Goal: Navigation & Orientation: Find specific page/section

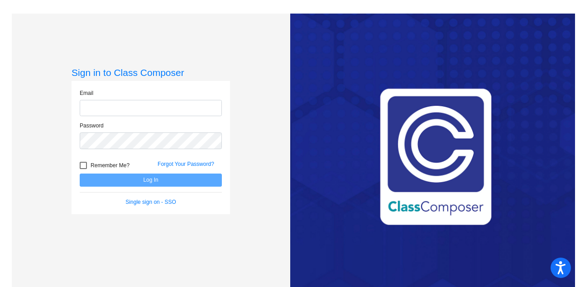
type input "[EMAIL_ADDRESS][DOMAIN_NAME]"
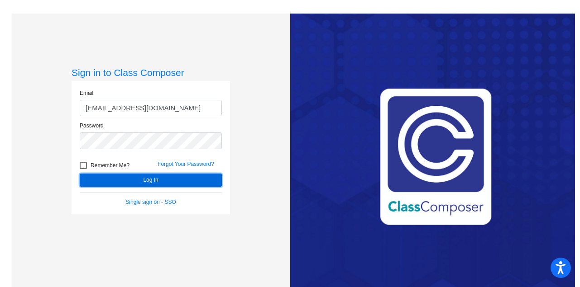
click at [148, 180] on button "Log In" at bounding box center [151, 180] width 142 height 13
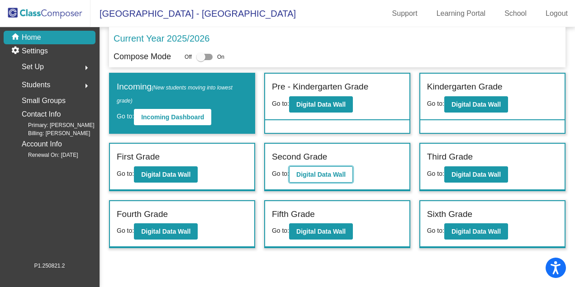
click at [321, 176] on b "Digital Data Wall" at bounding box center [321, 174] width 49 height 7
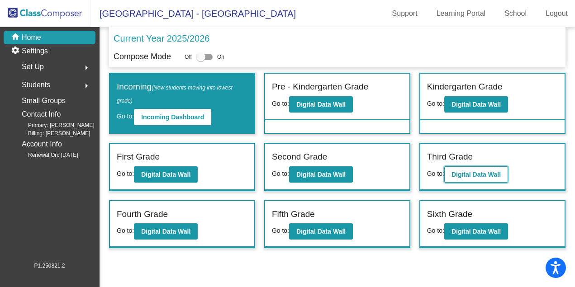
click at [477, 173] on b "Digital Data Wall" at bounding box center [476, 174] width 49 height 7
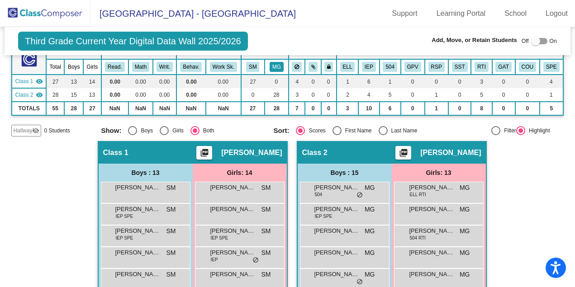
scroll to position [103, 0]
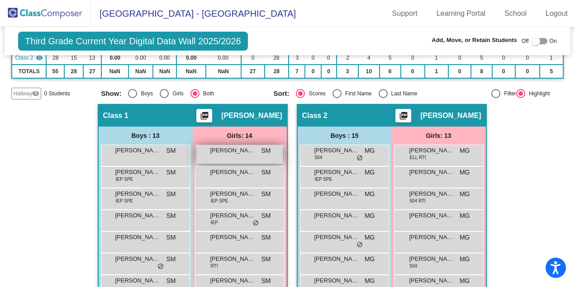
click at [234, 158] on div "[PERSON_NAME] SM lock do_not_disturb_alt" at bounding box center [239, 154] width 86 height 19
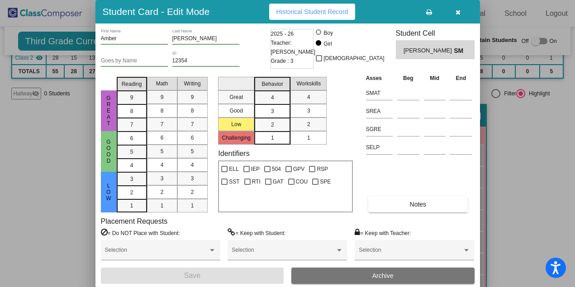
click at [462, 14] on button "button" at bounding box center [458, 12] width 29 height 16
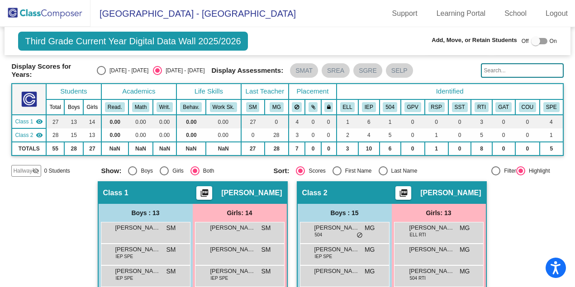
scroll to position [0, 0]
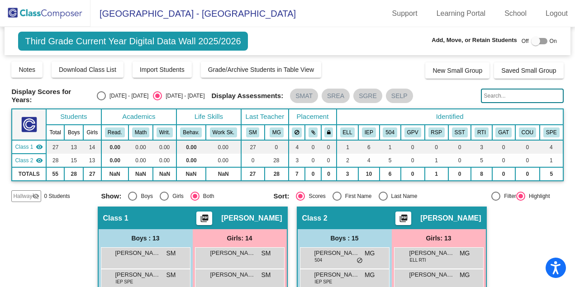
click at [49, 21] on img at bounding box center [45, 13] width 91 height 27
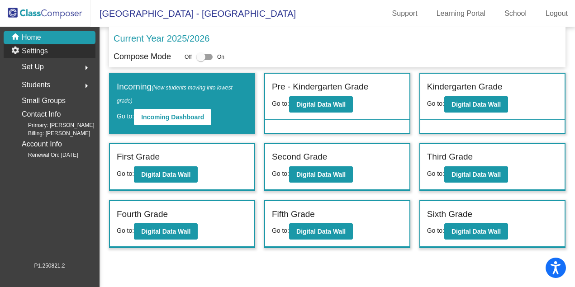
click at [42, 57] on p "Settings" at bounding box center [35, 51] width 26 height 11
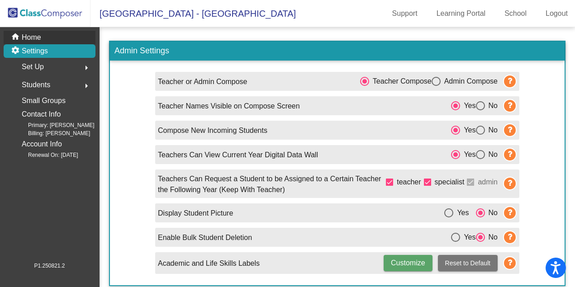
click at [40, 44] on div "home Home" at bounding box center [50, 38] width 92 height 14
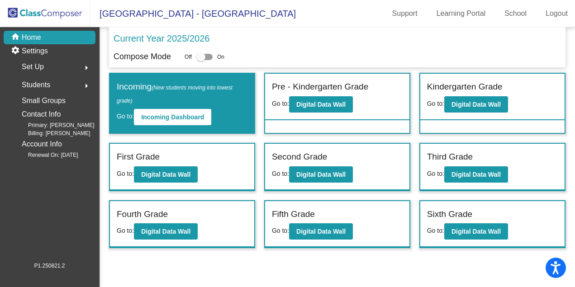
click at [191, 39] on p "Current Year 2025/2026" at bounding box center [162, 39] width 96 height 14
click at [41, 91] on span "Students" at bounding box center [36, 85] width 29 height 13
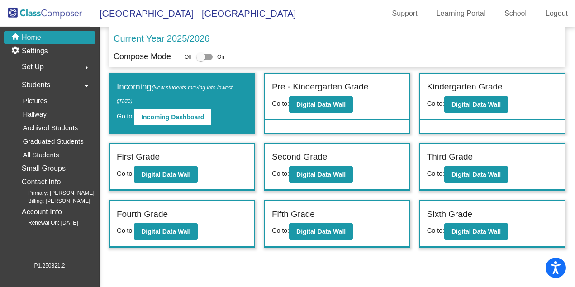
click at [39, 91] on span "Students" at bounding box center [36, 85] width 29 height 13
